Goal: Task Accomplishment & Management: Manage account settings

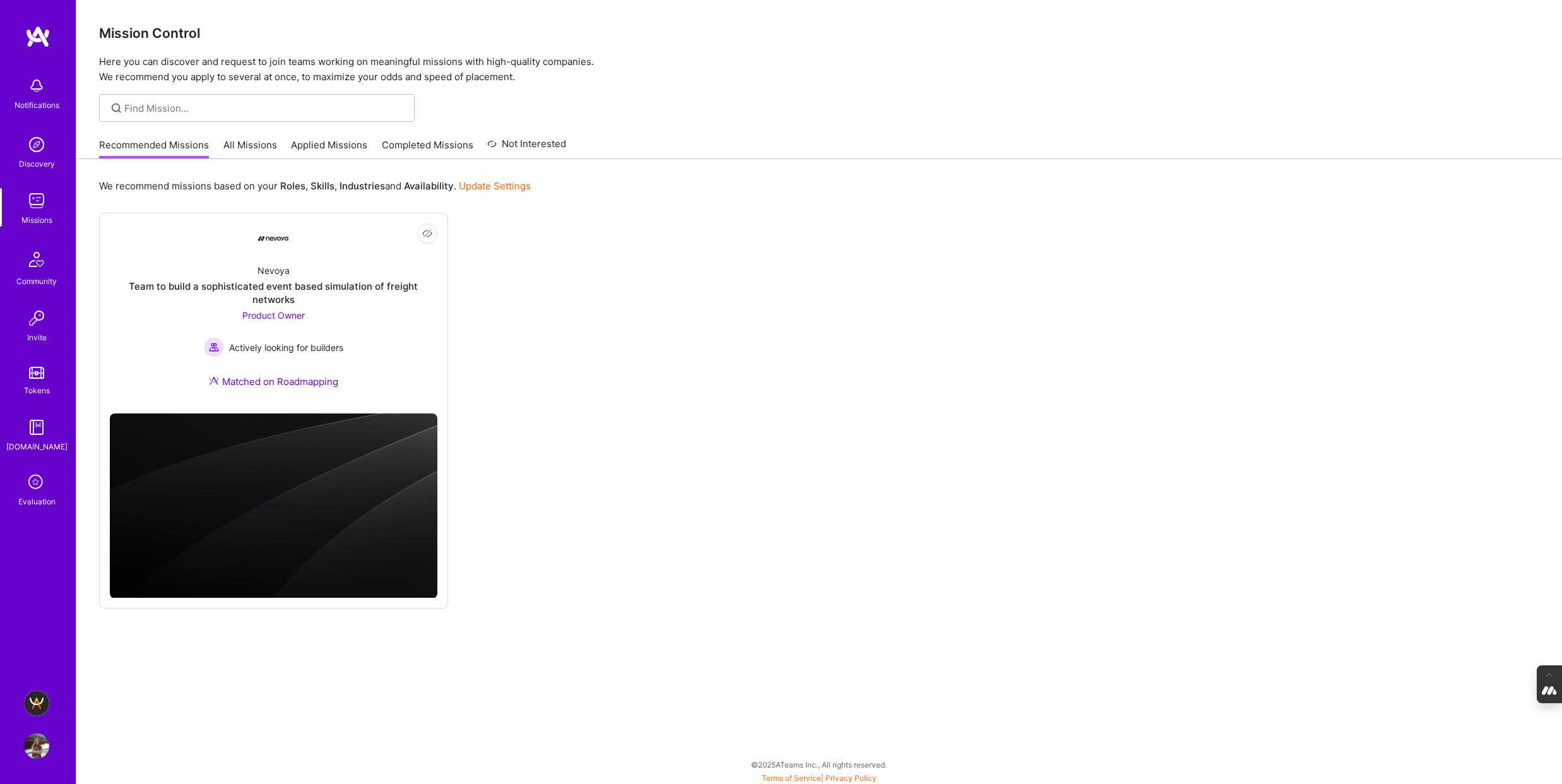
click at [33, 702] on img at bounding box center [37, 703] width 25 height 25
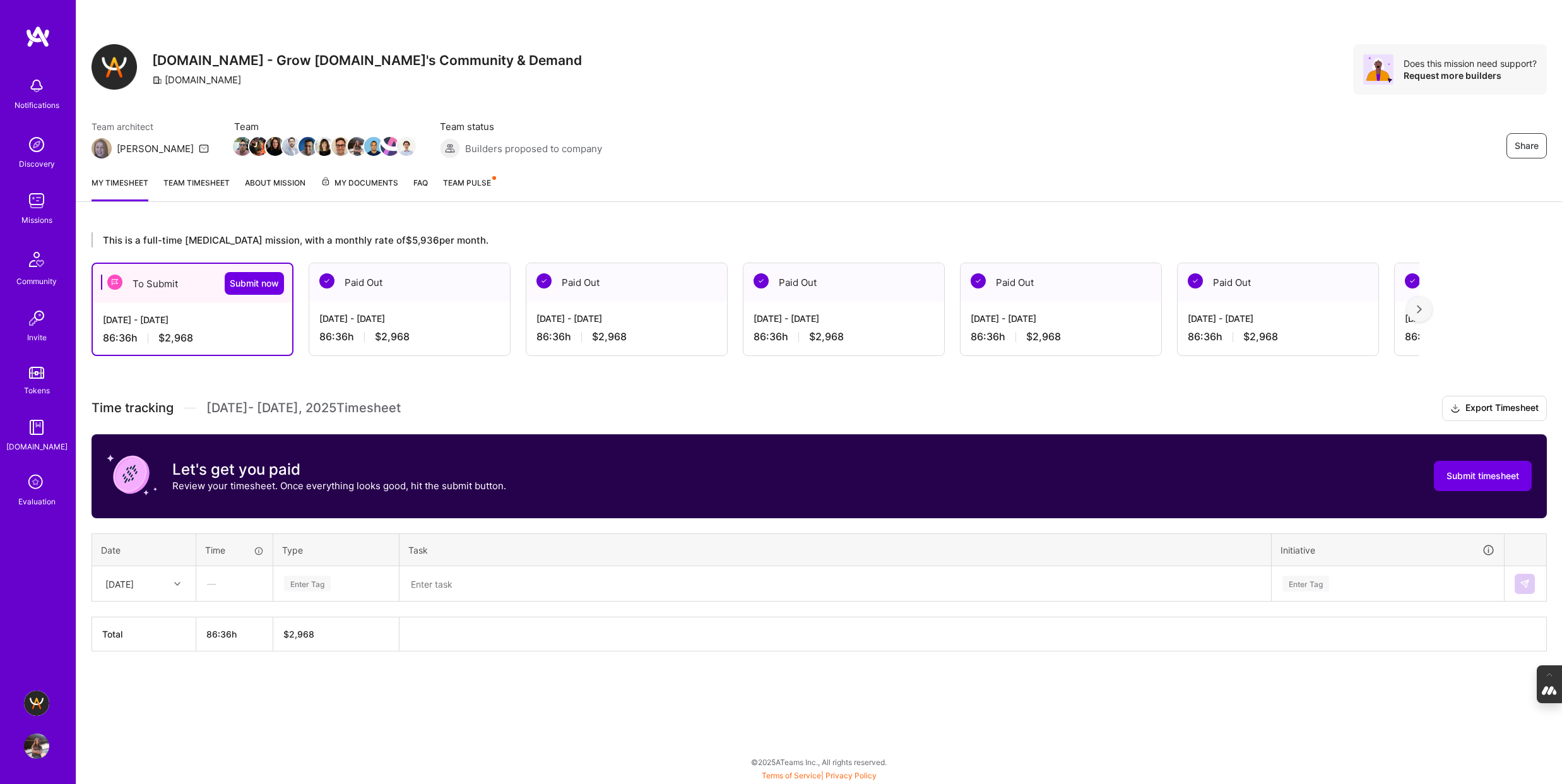
click at [345, 175] on div "My timesheet Team timesheet About Mission My Documents FAQ Team Pulse" at bounding box center [819, 183] width 1486 height 36
click at [355, 189] on span "My Documents" at bounding box center [359, 183] width 78 height 14
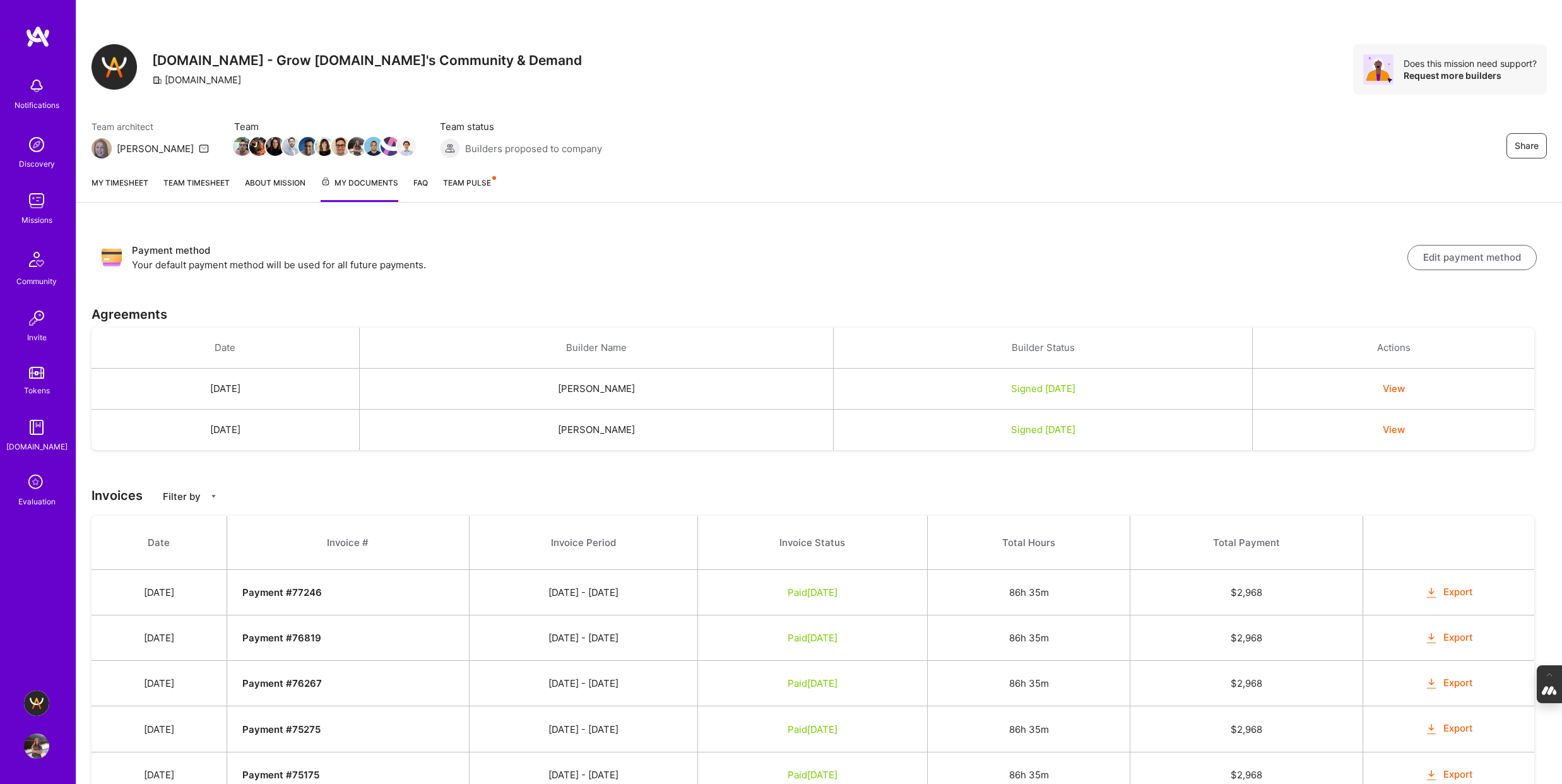
click at [36, 745] on img at bounding box center [37, 745] width 25 height 25
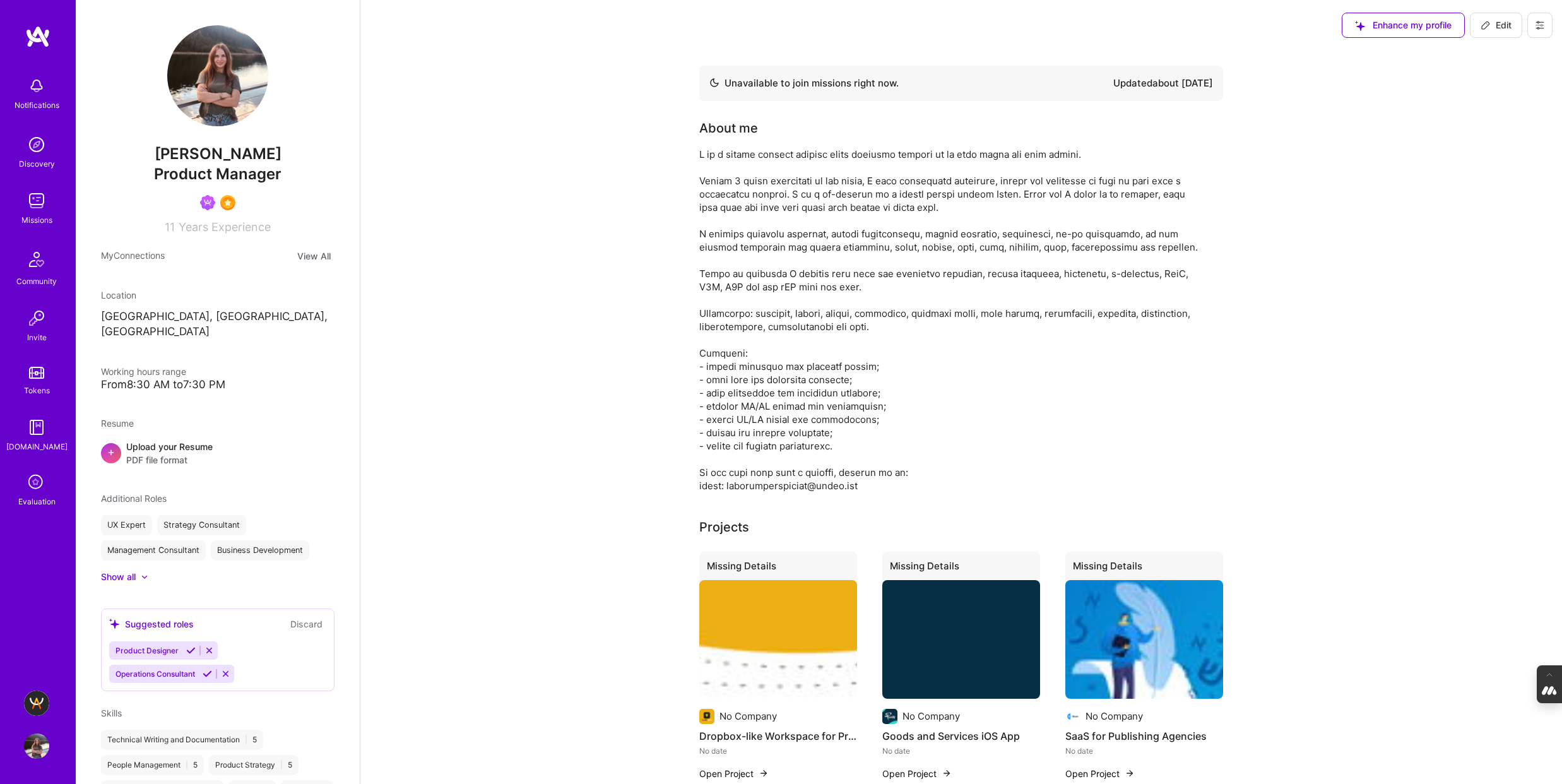
click at [1533, 25] on button at bounding box center [1540, 25] width 25 height 25
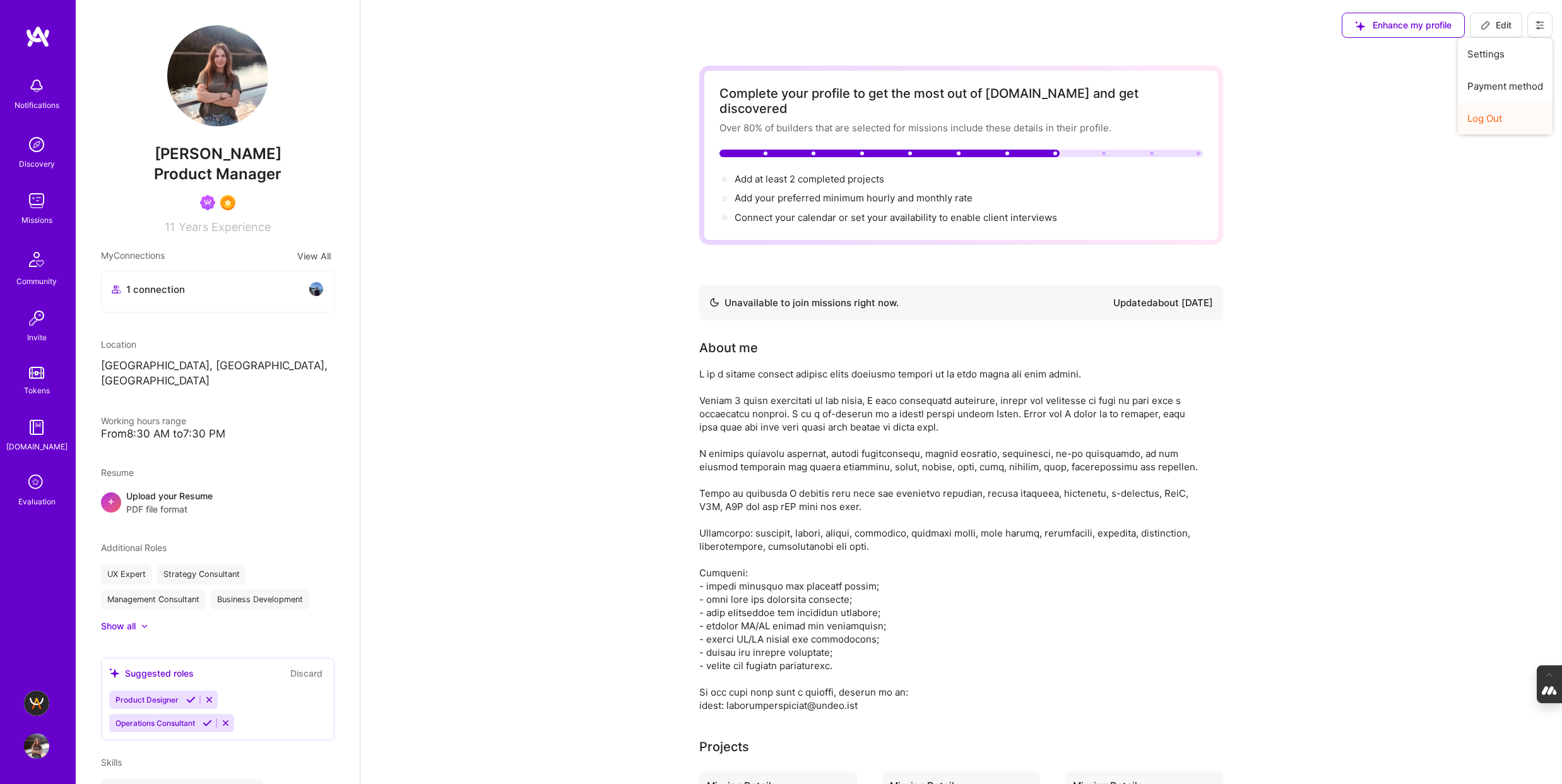
click at [1485, 123] on button "Log Out" at bounding box center [1505, 118] width 95 height 32
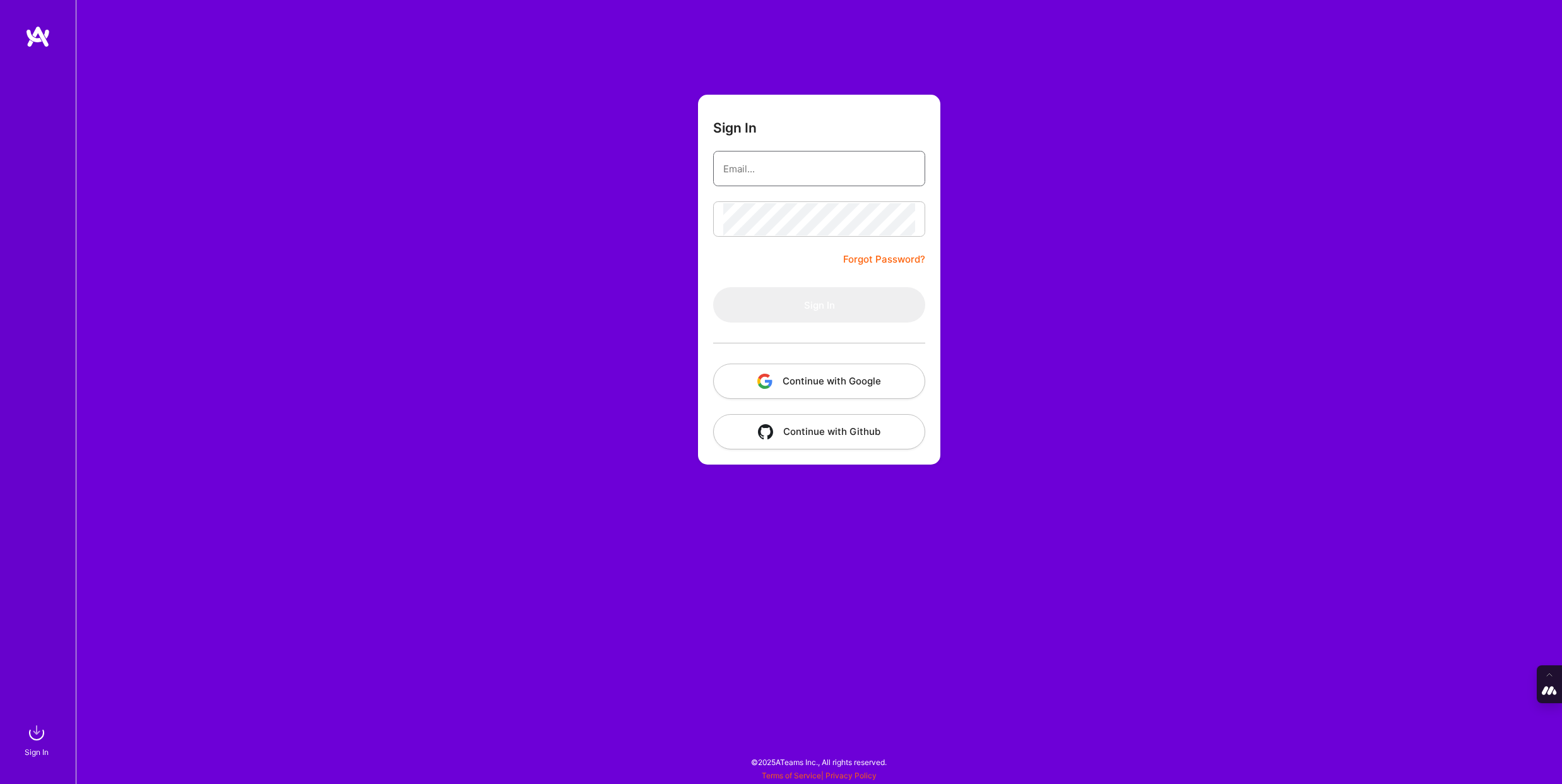
click at [764, 172] on input "email" at bounding box center [820, 168] width 192 height 32
type input "[PERSON_NAME][EMAIL_ADDRESS][DOMAIN_NAME]"
click at [786, 390] on button "Continue with Google" at bounding box center [819, 381] width 212 height 35
